Goal: Check status: Check status

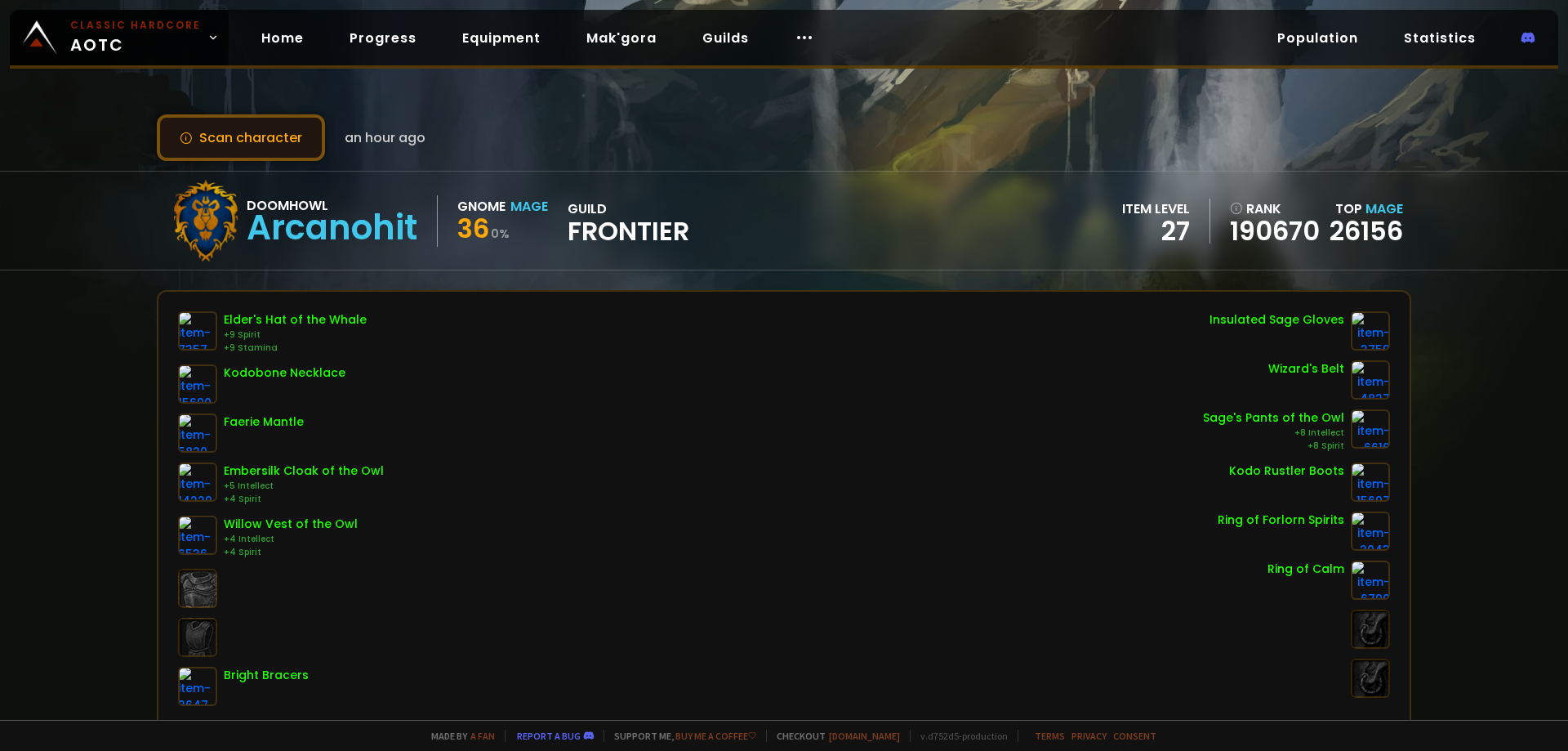
click at [296, 140] on button "Scan character" at bounding box center [241, 137] width 168 height 46
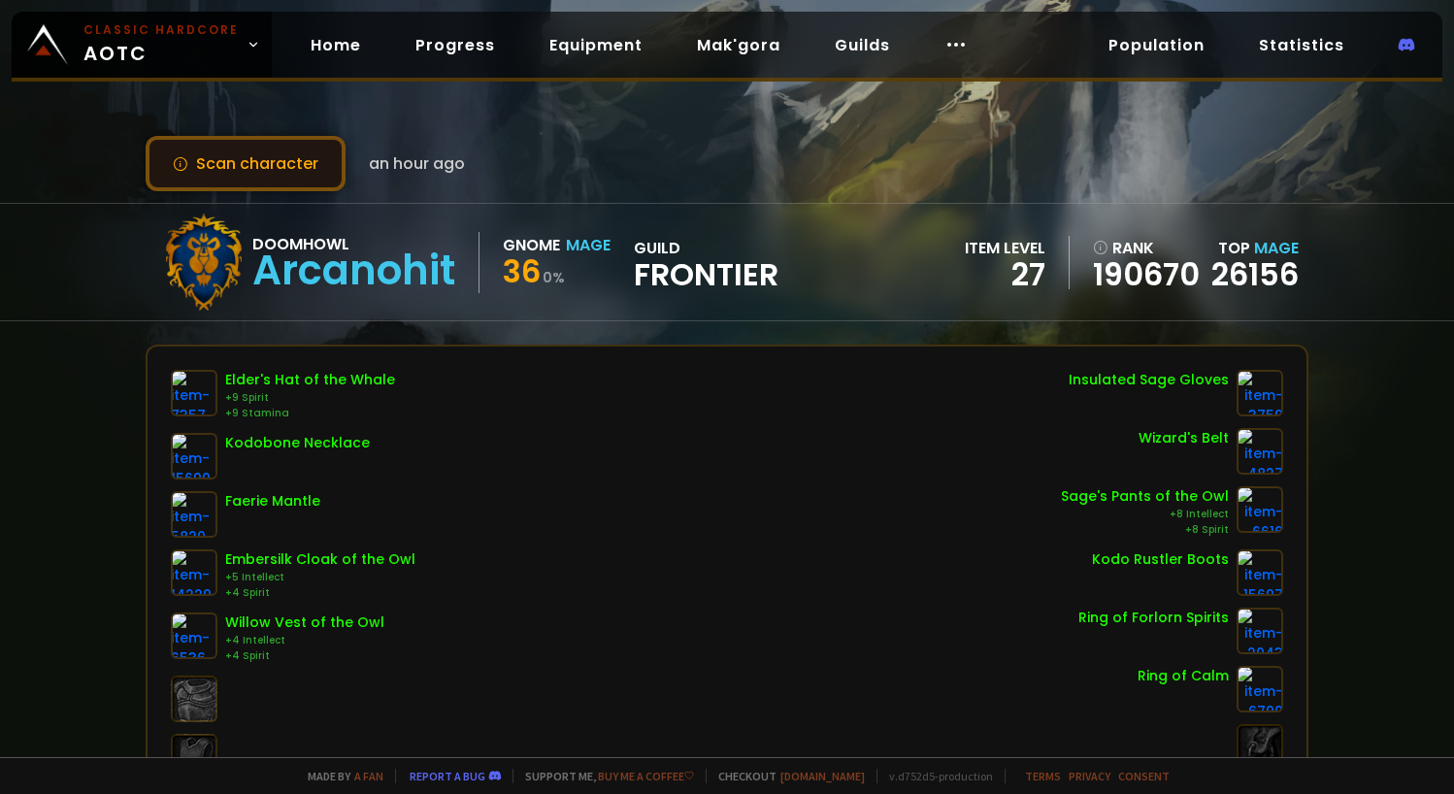
click at [277, 166] on button "Scan character" at bounding box center [246, 163] width 200 height 55
